Goal: Transaction & Acquisition: Purchase product/service

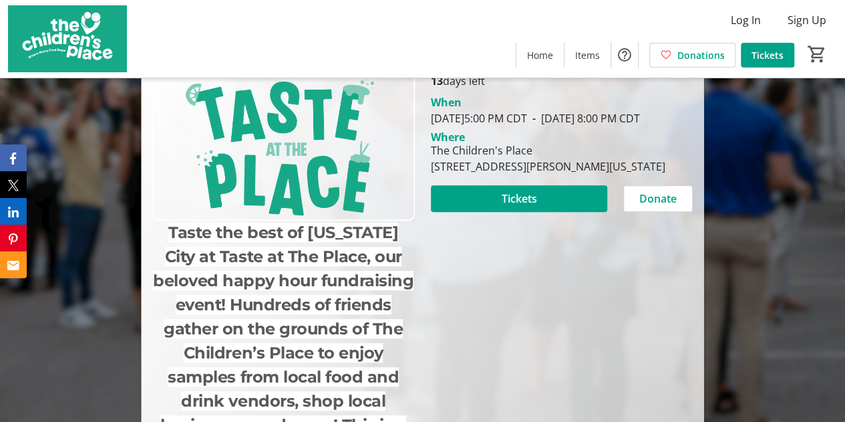
scroll to position [287, 0]
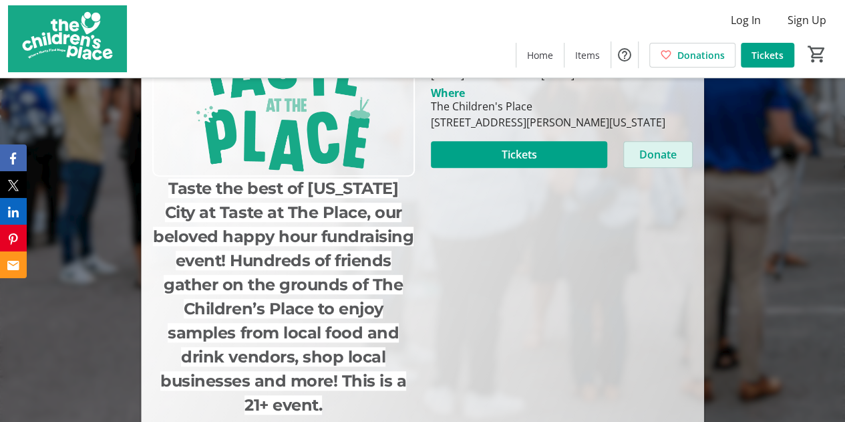
click at [653, 162] on span "Donate" at bounding box center [657, 154] width 37 height 16
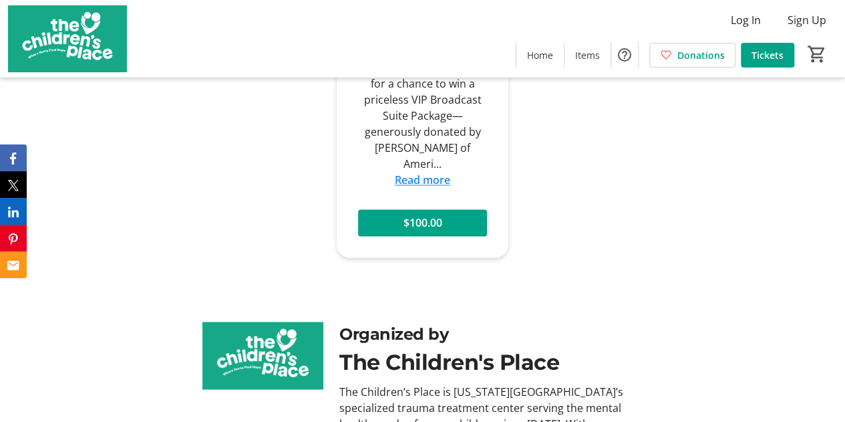
scroll to position [974, 0]
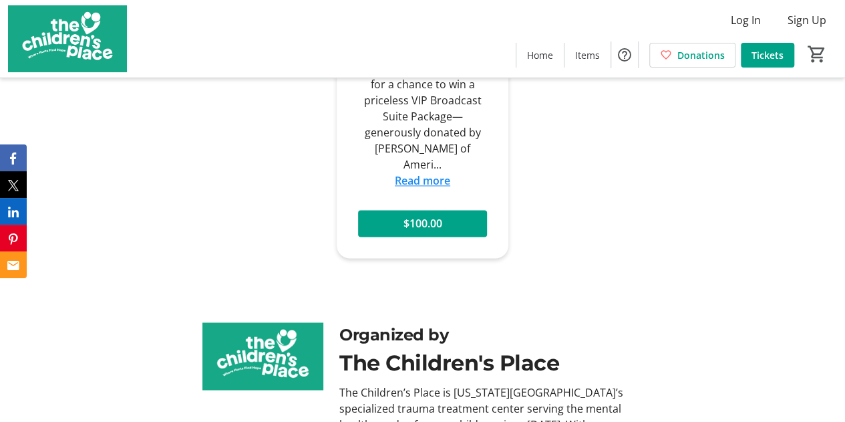
click at [422, 173] on link "Read more" at bounding box center [422, 180] width 55 height 15
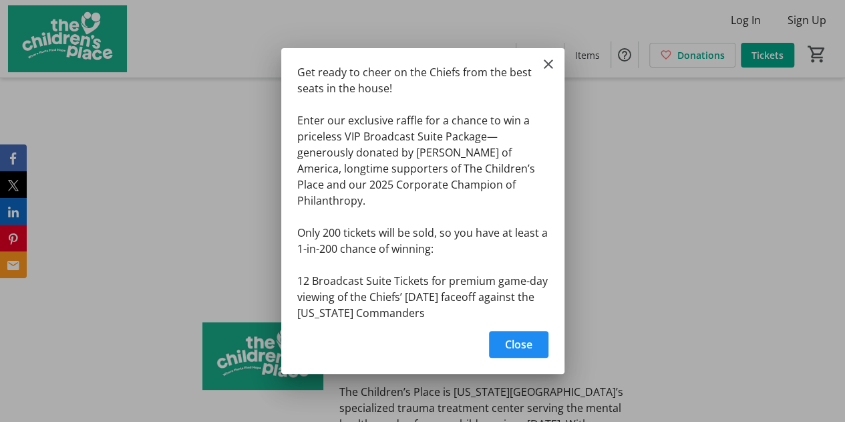
scroll to position [0, 0]
drag, startPoint x: 556, startPoint y: 66, endPoint x: 546, endPoint y: 57, distance: 13.2
click at [546, 57] on mat-icon "Close" at bounding box center [548, 64] width 16 height 16
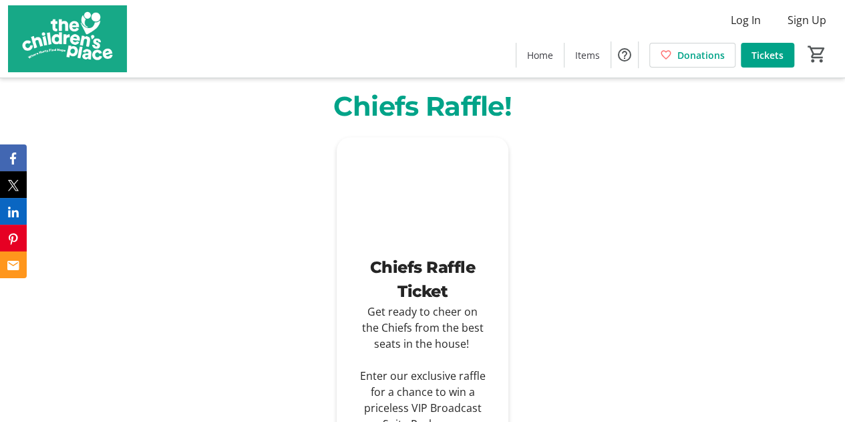
scroll to position [666, 0]
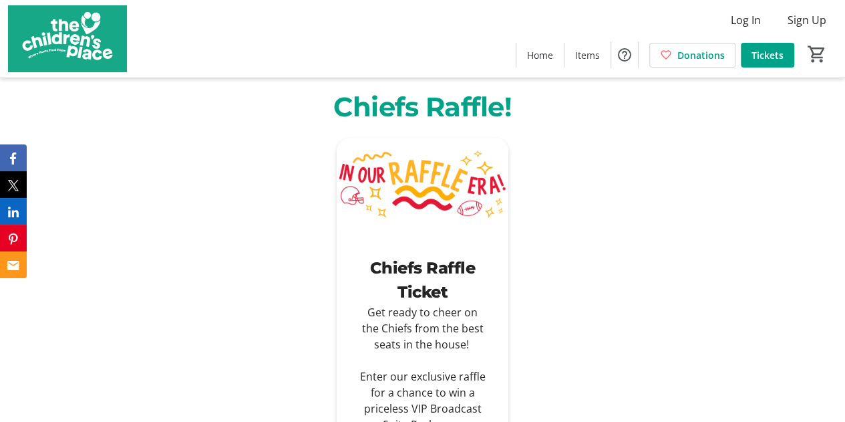
click at [430, 146] on img at bounding box center [423, 186] width 172 height 97
click at [416, 87] on p "Chiefs Raffle!" at bounding box center [422, 107] width 547 height 40
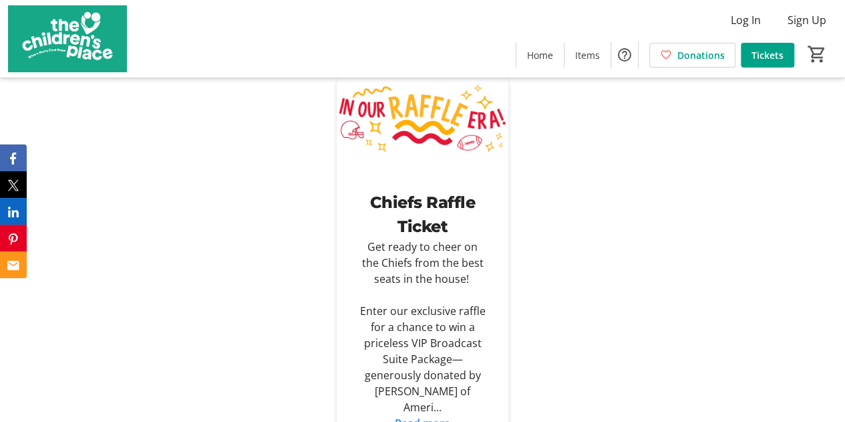
scroll to position [823, 0]
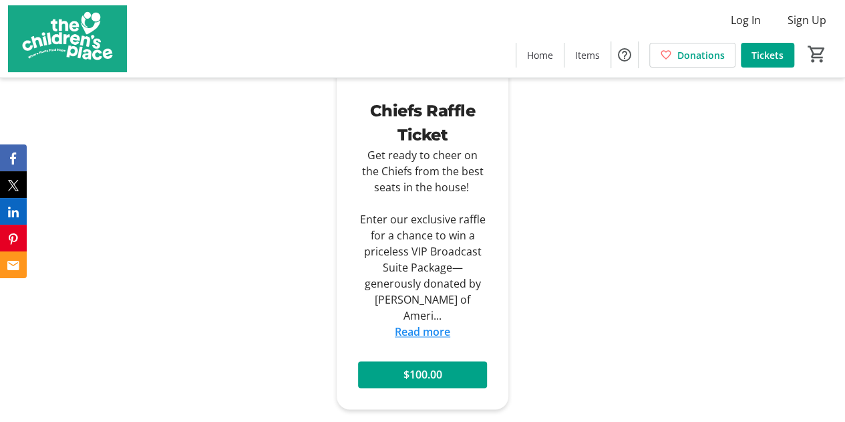
click at [421, 324] on link "Read more" at bounding box center [422, 331] width 55 height 15
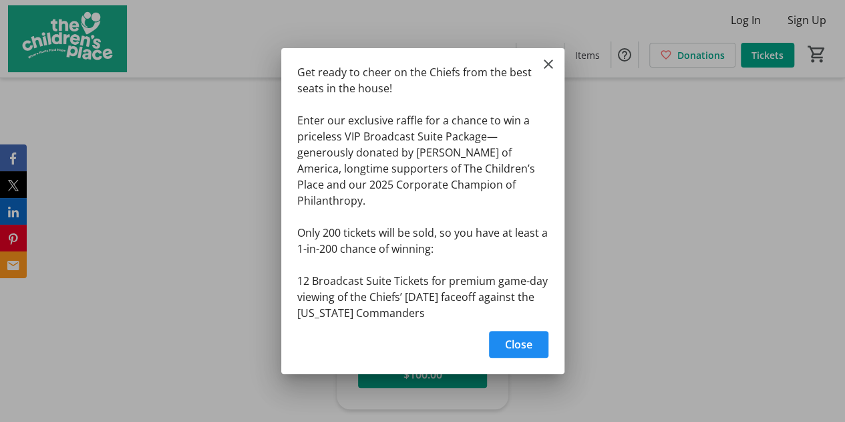
scroll to position [0, 0]
click at [506, 341] on span "Close" at bounding box center [518, 344] width 27 height 16
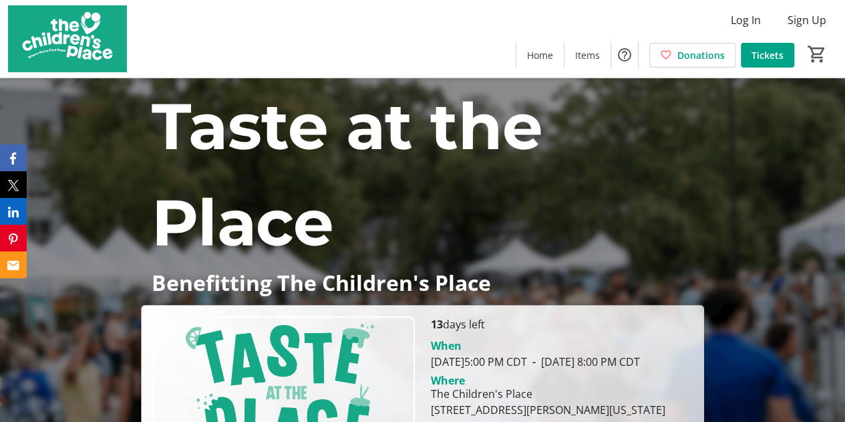
scroll to position [823, 0]
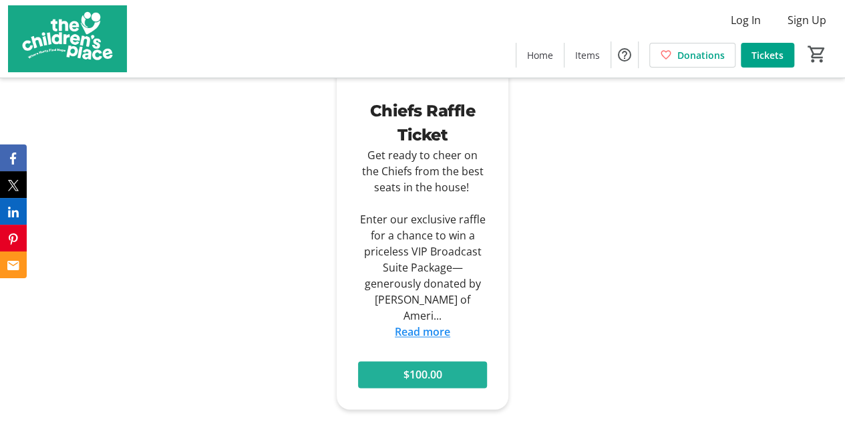
click at [434, 366] on span "$100.00" at bounding box center [422, 374] width 39 height 16
